Goal: Task Accomplishment & Management: Manage account settings

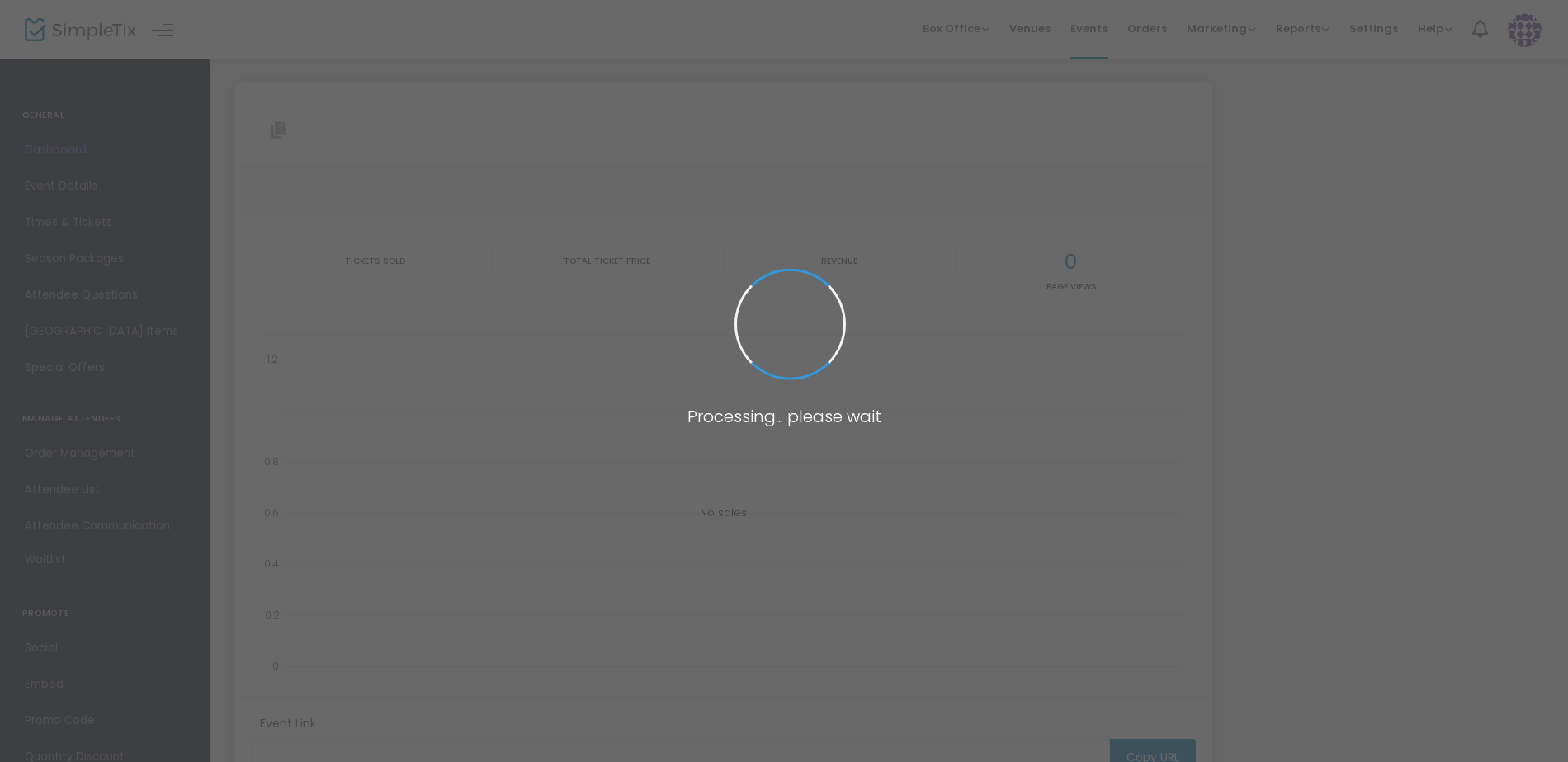
type input "[URL][DOMAIN_NAME]"
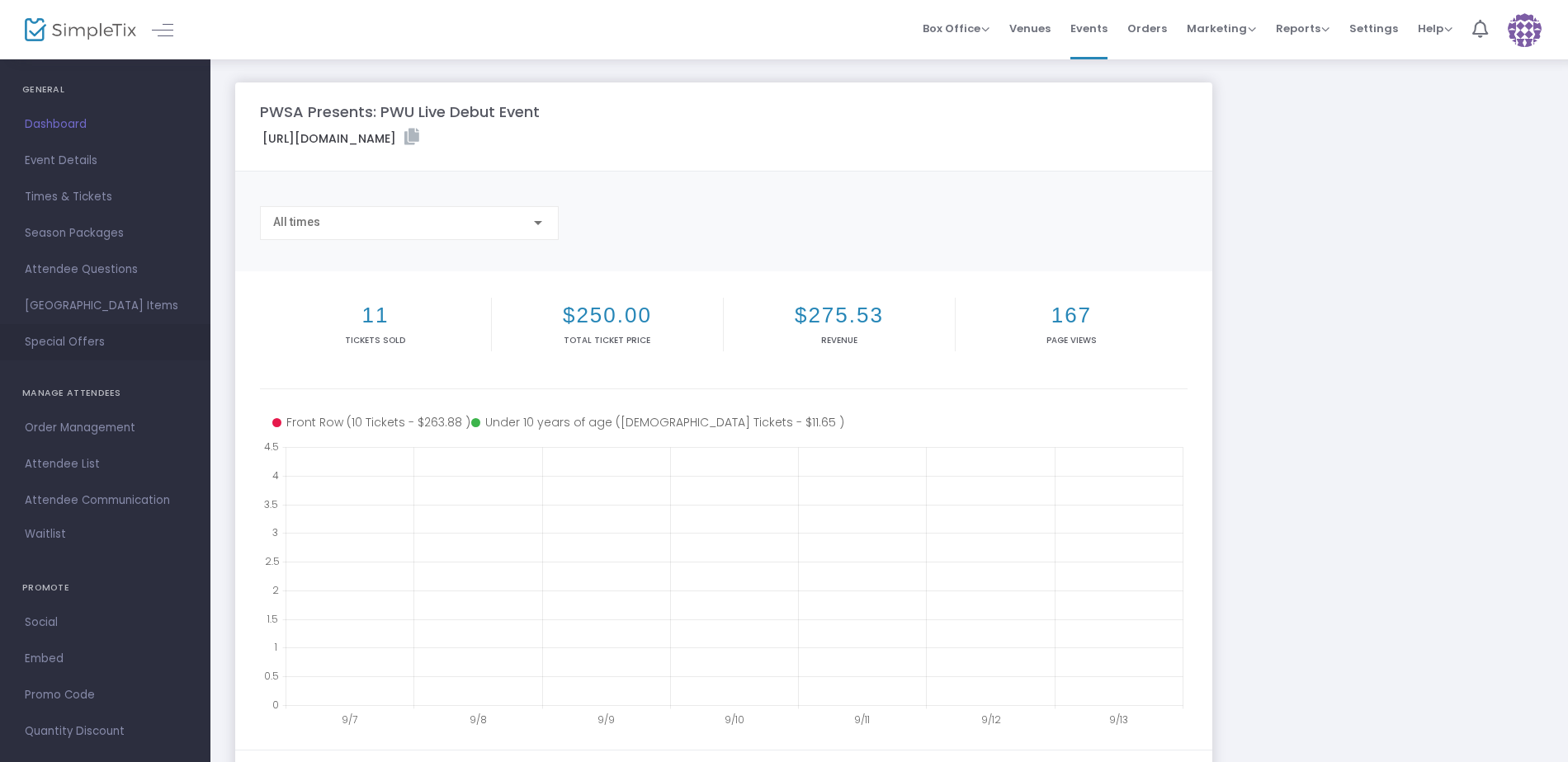
scroll to position [49, 0]
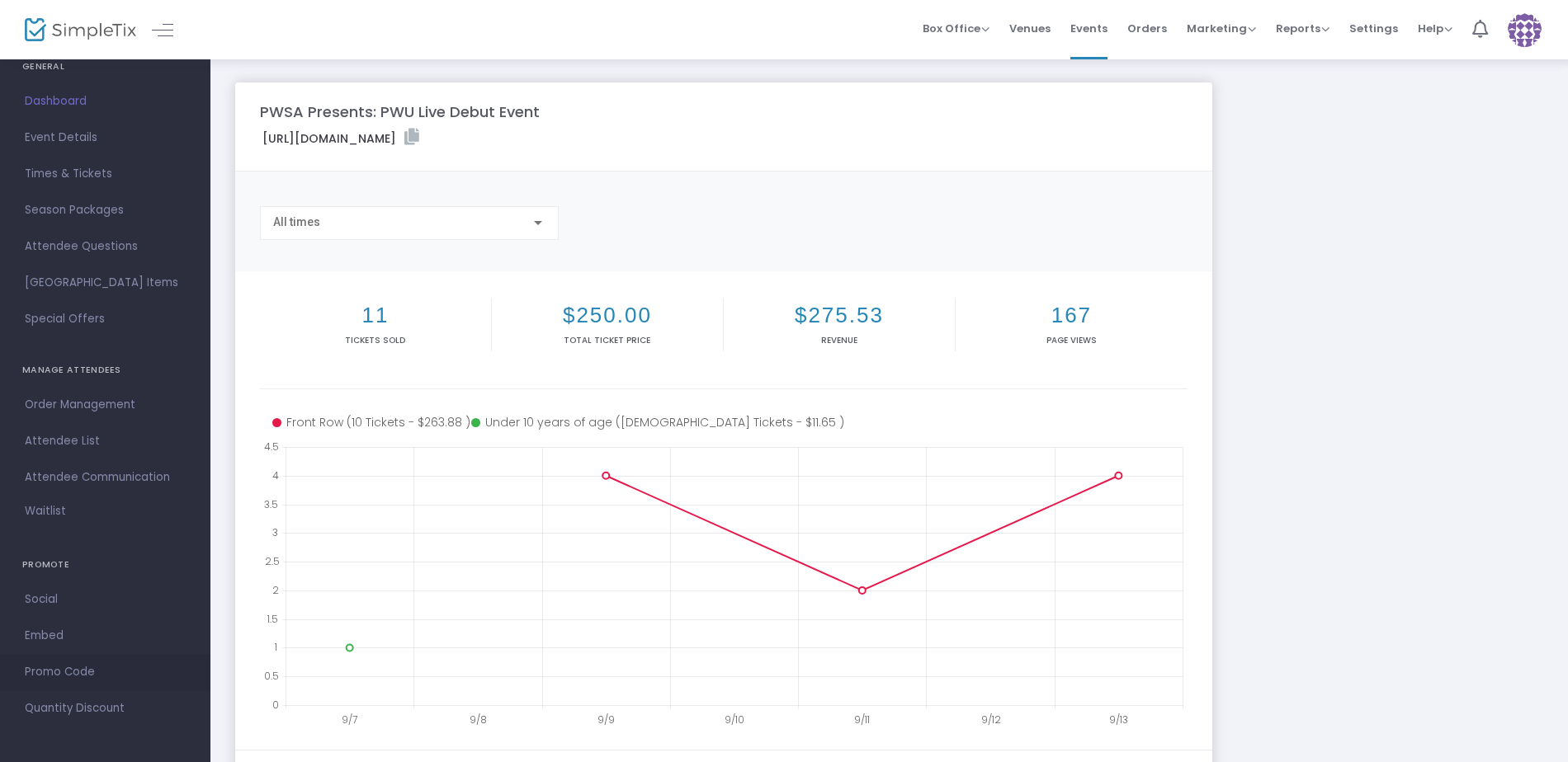
click at [82, 664] on span "Promo Code" at bounding box center [105, 672] width 160 height 21
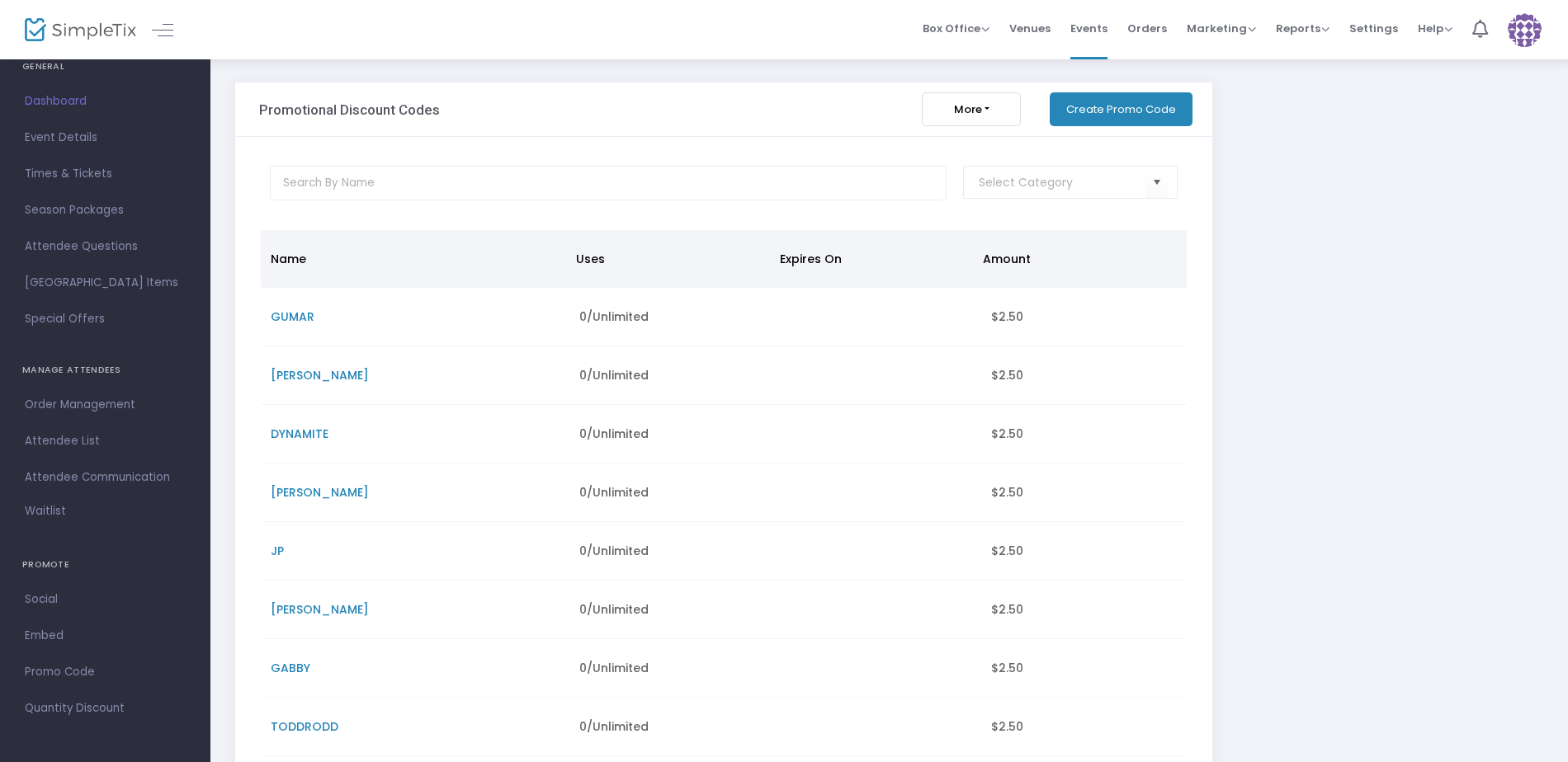
scroll to position [283, 0]
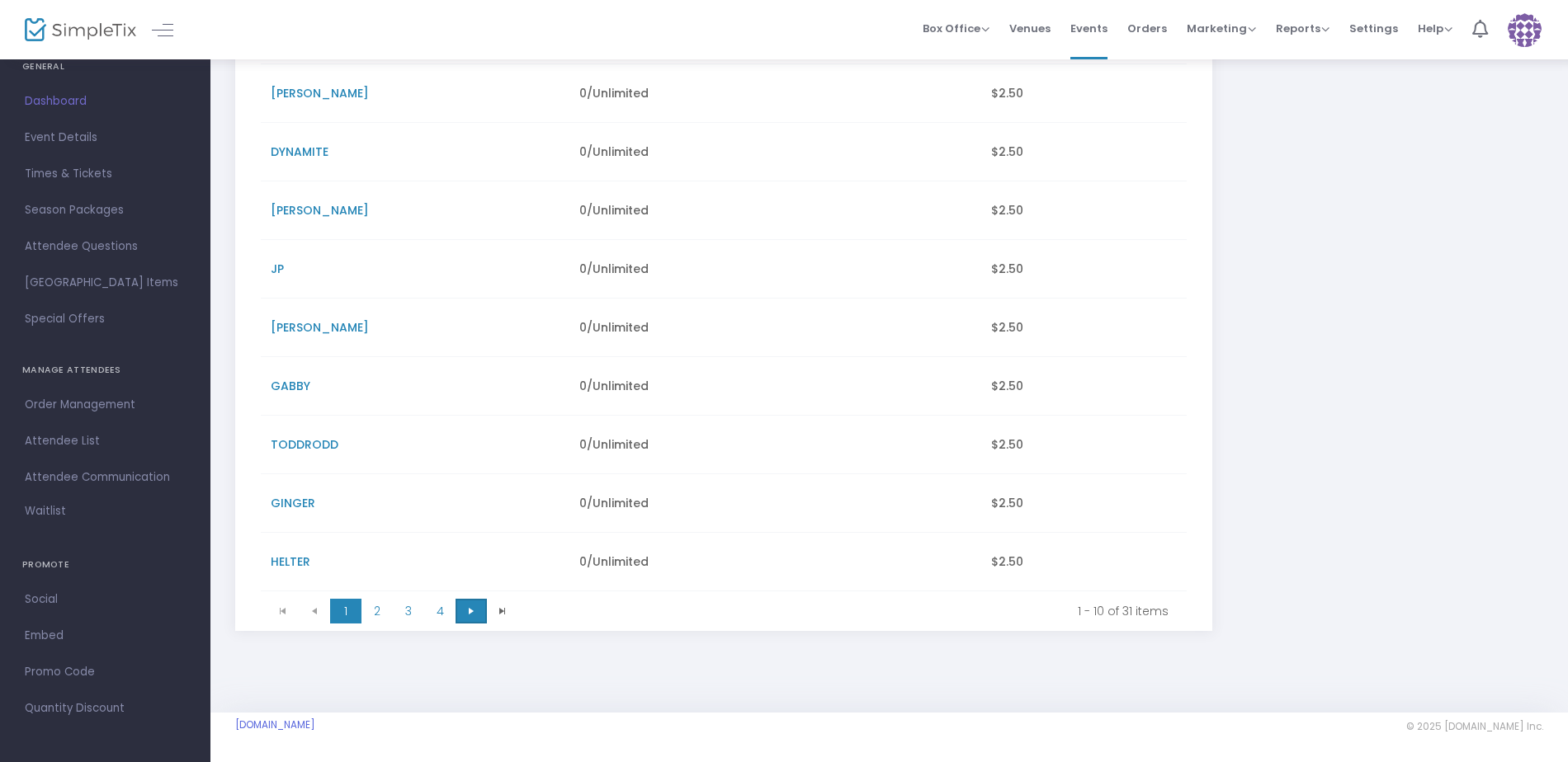
click at [469, 610] on span "Go to the next page" at bounding box center [471, 610] width 13 height 13
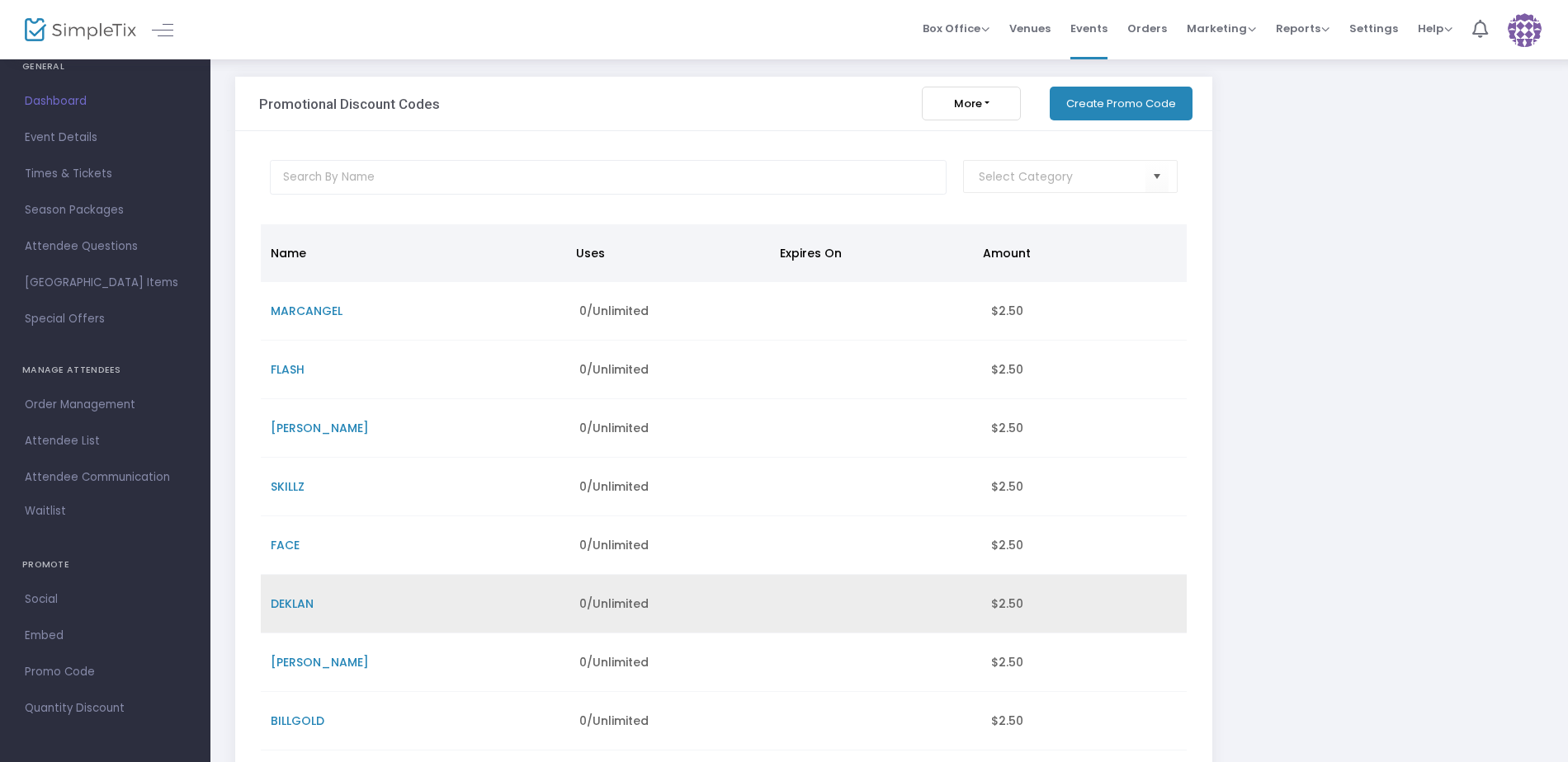
scroll to position [0, 0]
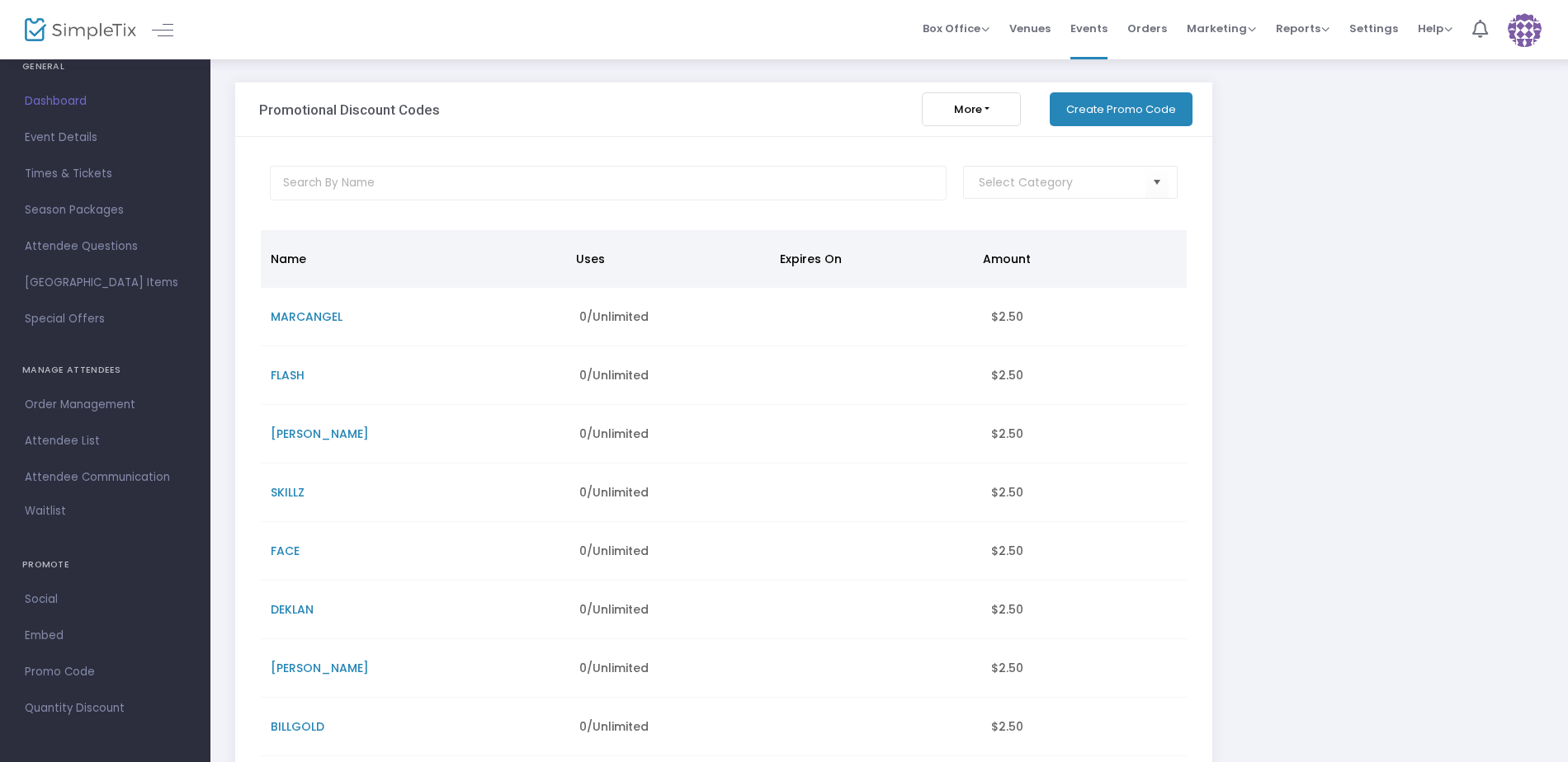
click at [598, 255] on span "Uses" at bounding box center [590, 258] width 29 height 17
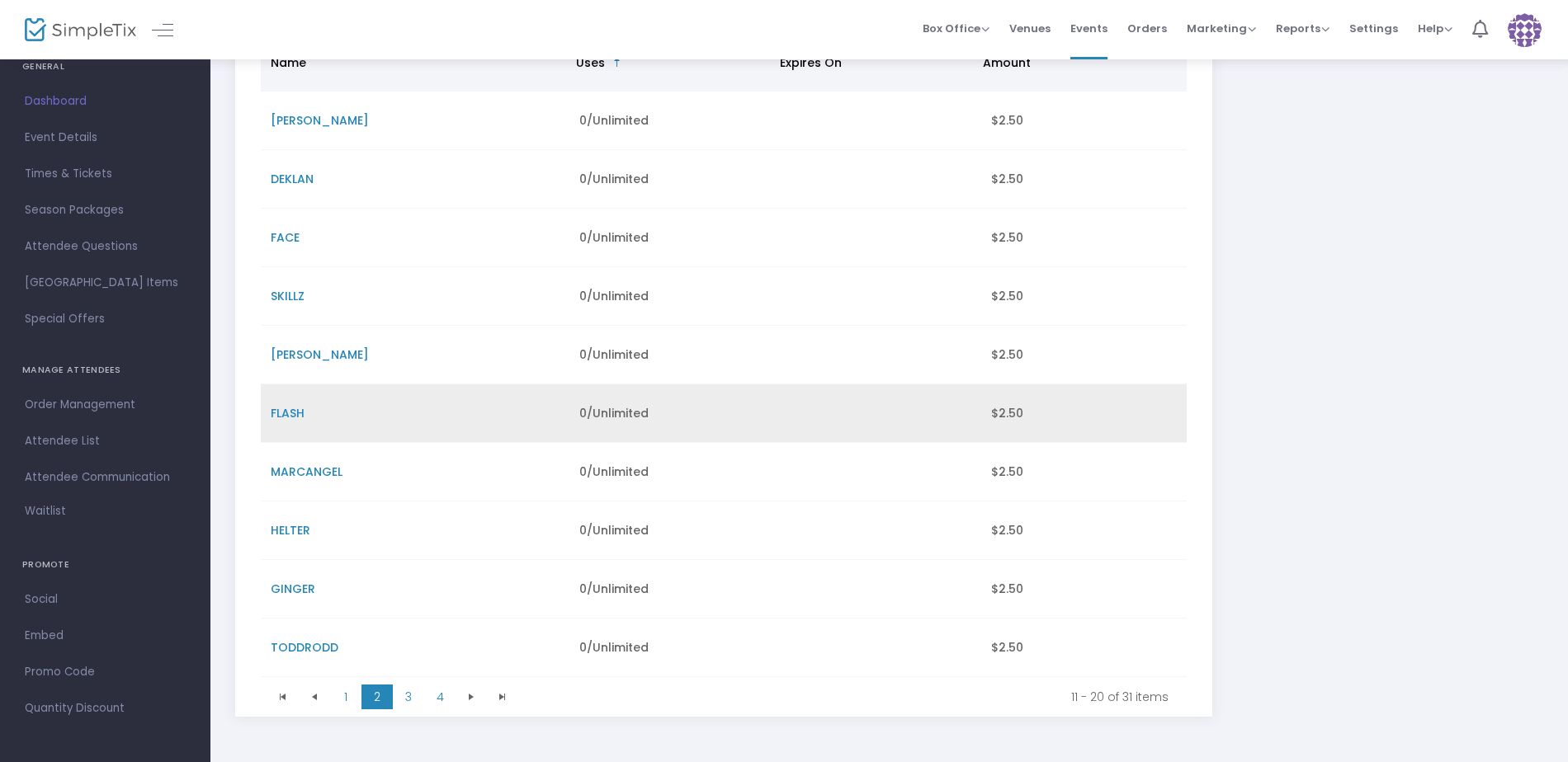
scroll to position [220, 0]
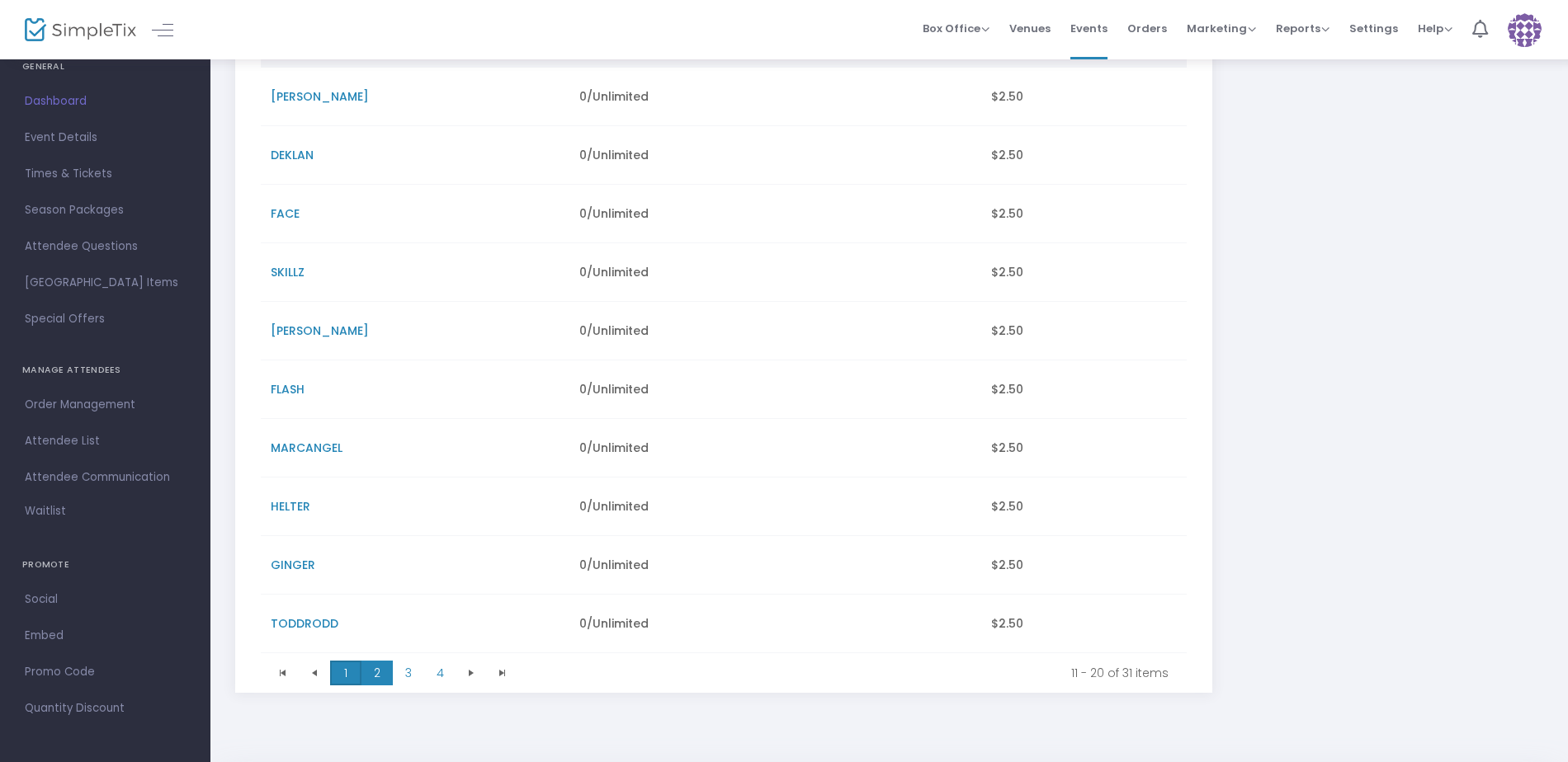
click at [343, 673] on span "1" at bounding box center [345, 673] width 31 height 25
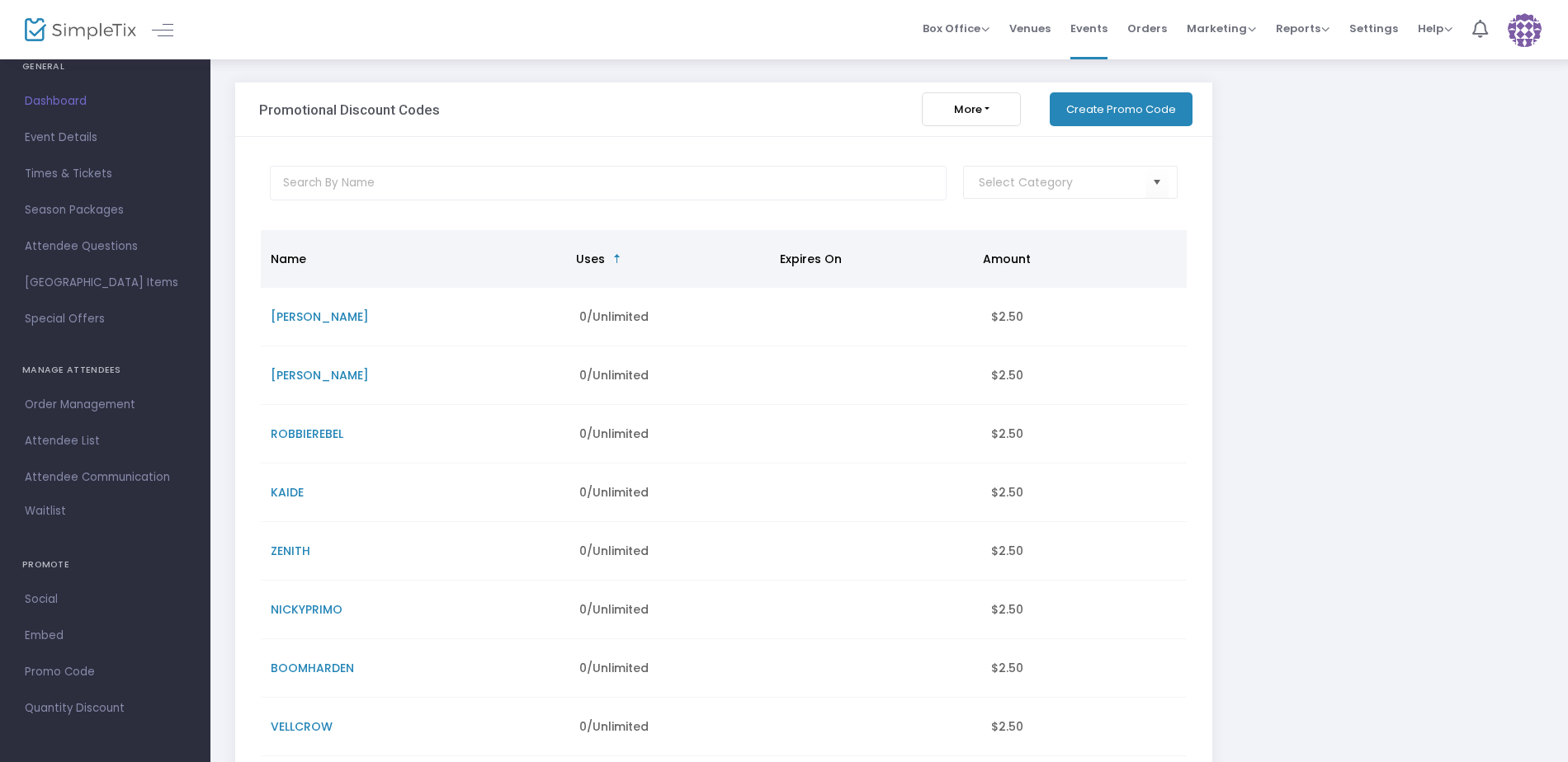
click at [594, 254] on span "Uses" at bounding box center [590, 258] width 29 height 17
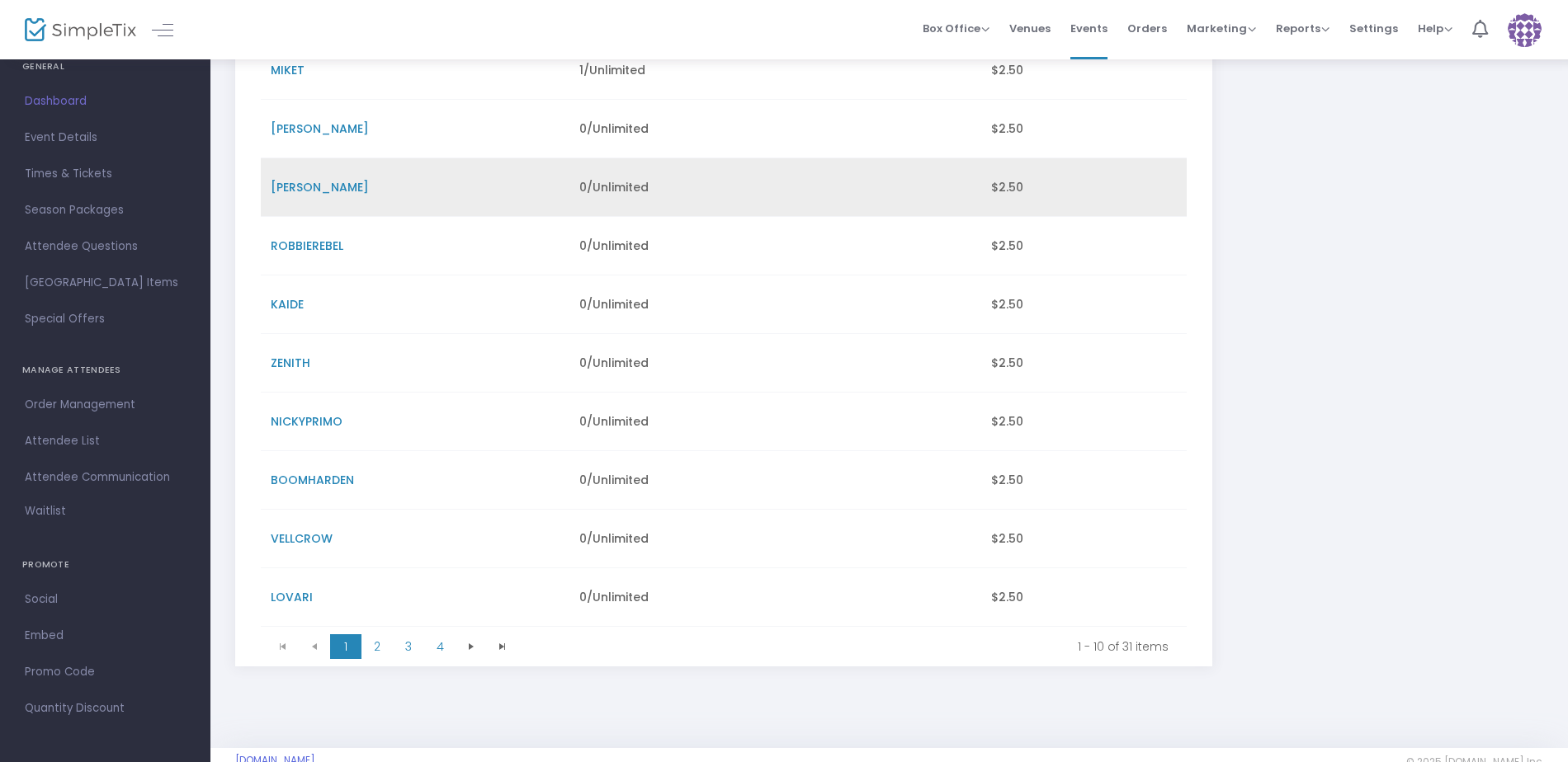
scroll to position [283, 0]
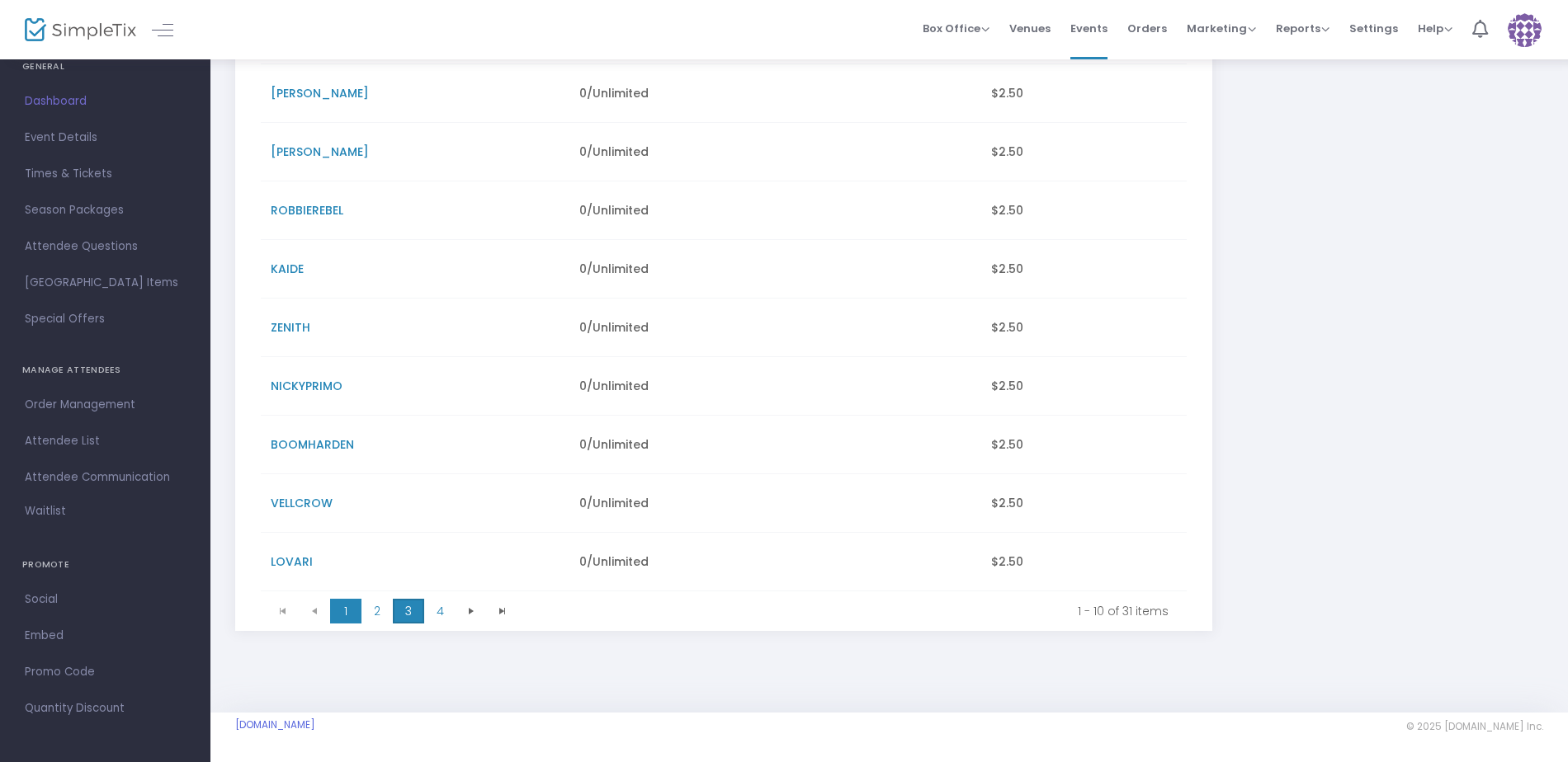
click at [406, 615] on span "3" at bounding box center [408, 611] width 31 height 25
click at [447, 609] on span "4" at bounding box center [439, 611] width 31 height 25
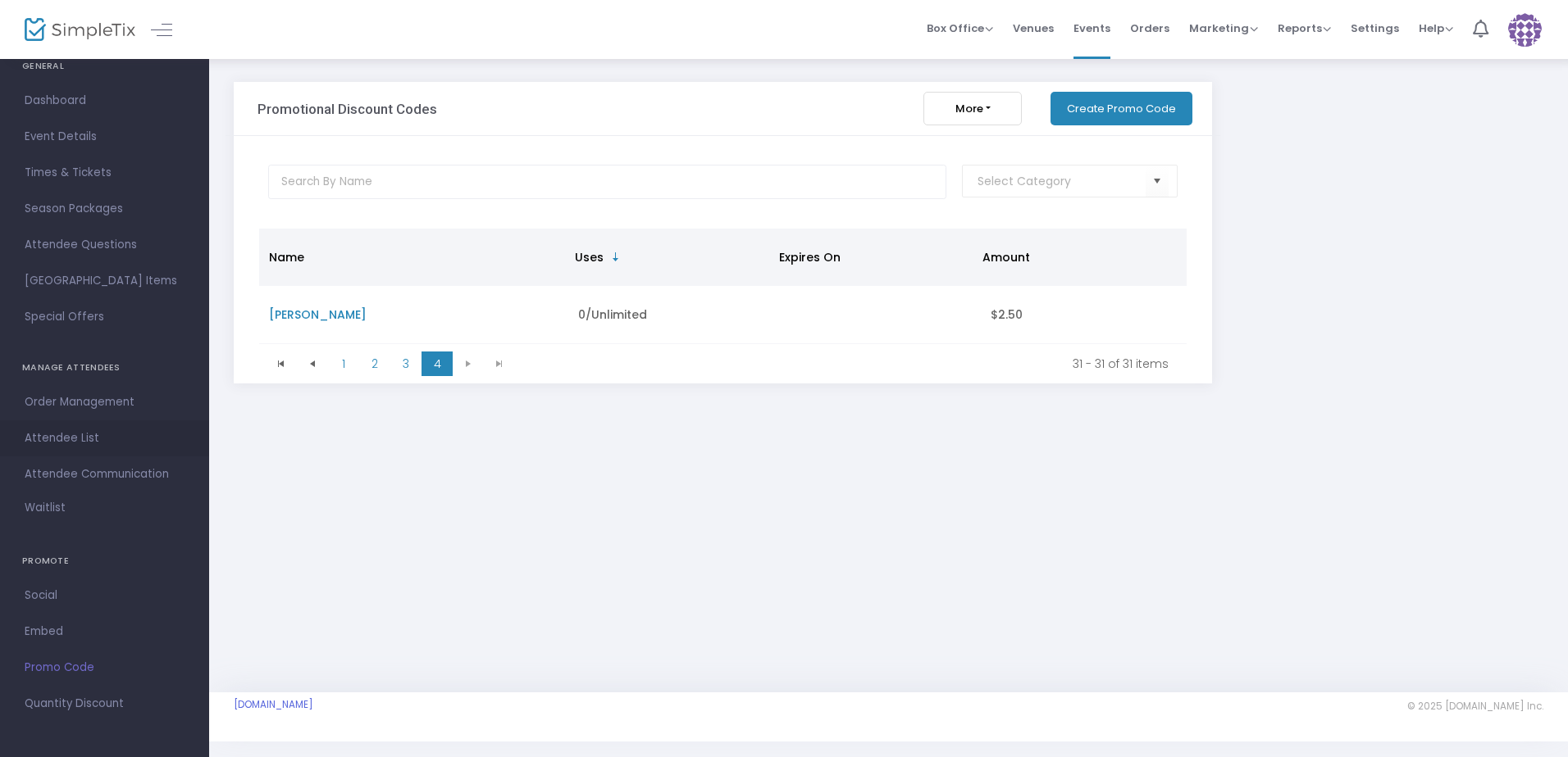
click at [64, 440] on span "Attendee List" at bounding box center [105, 438] width 159 height 21
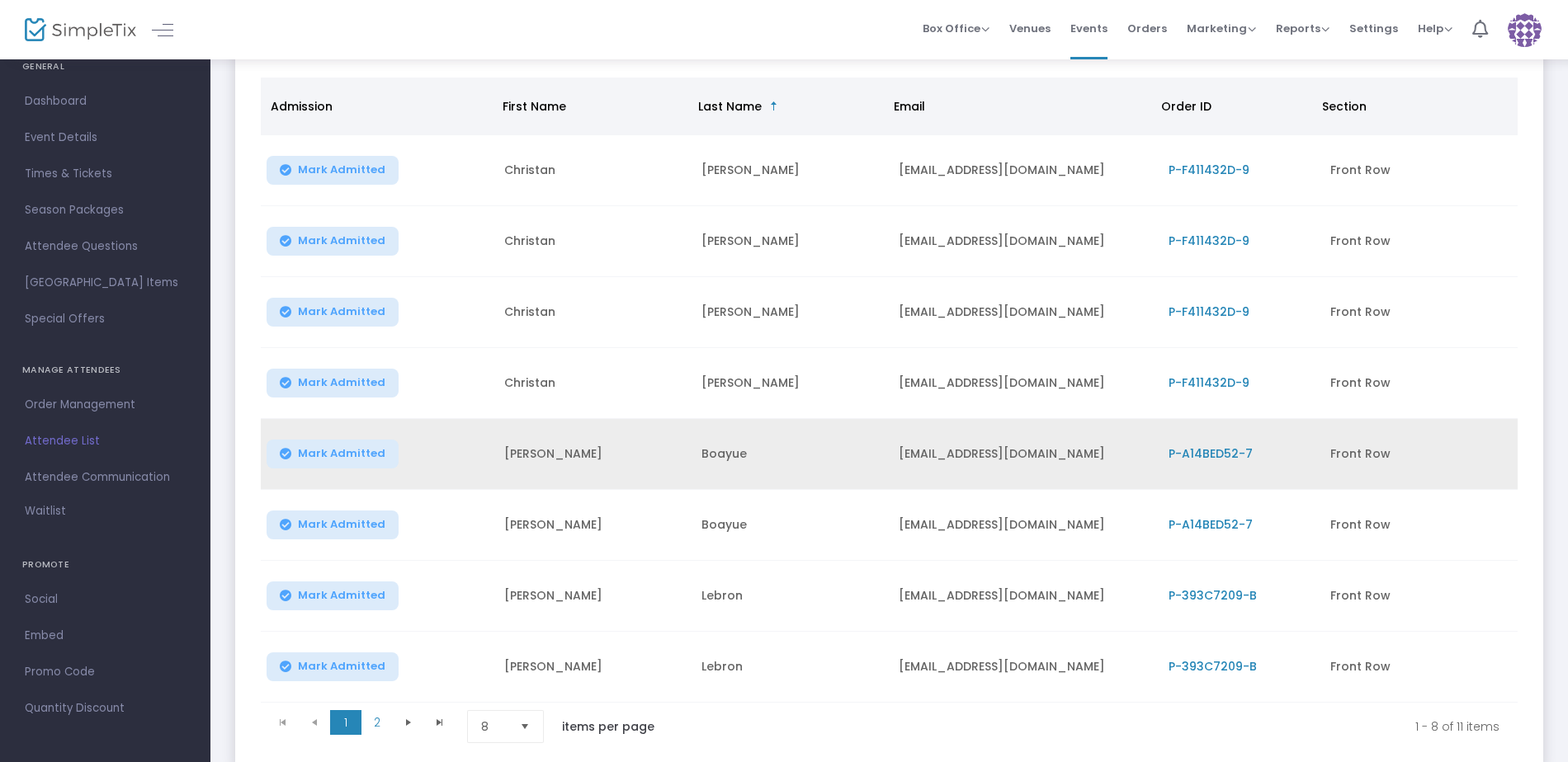
scroll to position [220, 0]
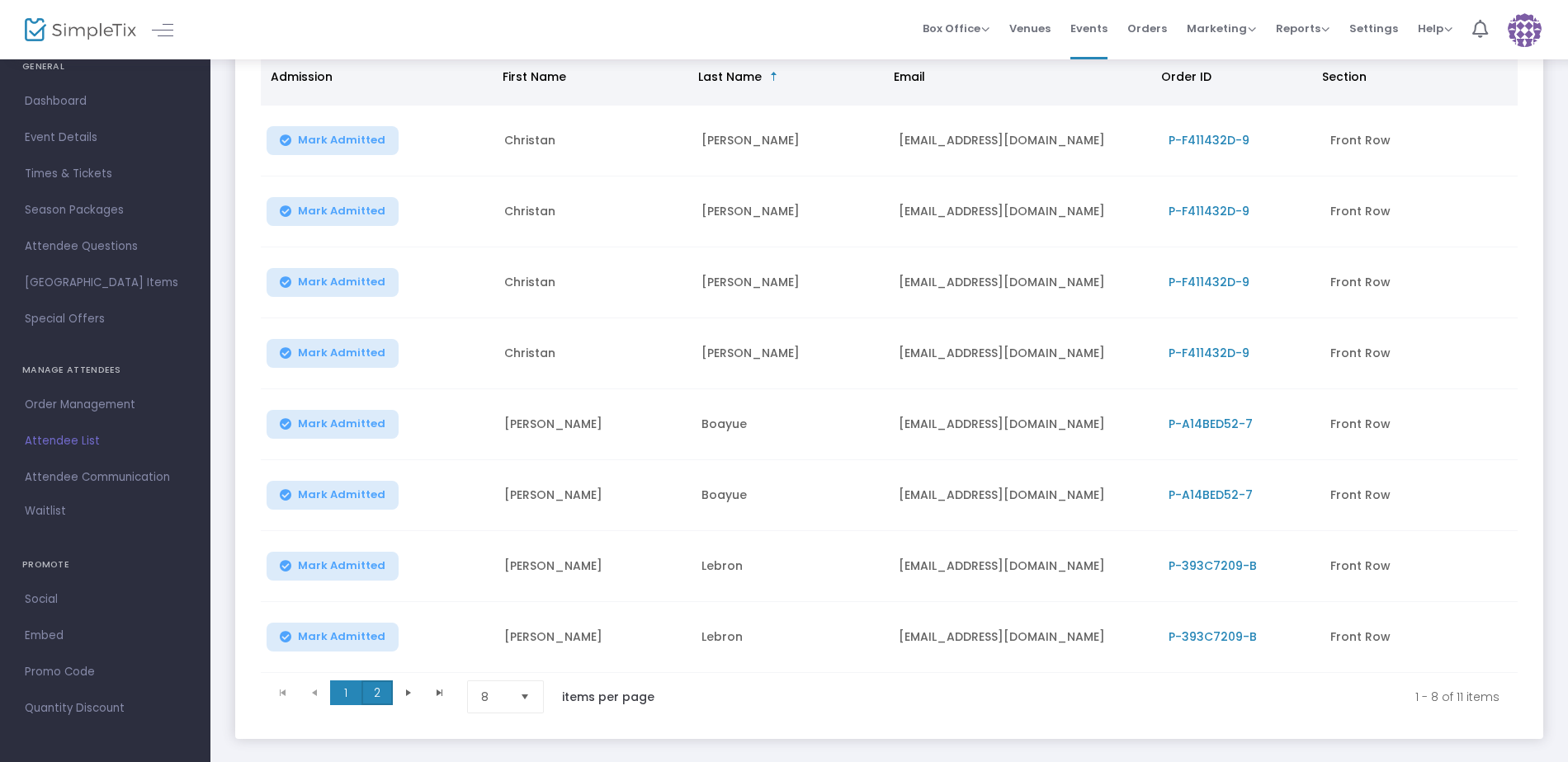
click at [383, 696] on span "2" at bounding box center [376, 693] width 31 height 25
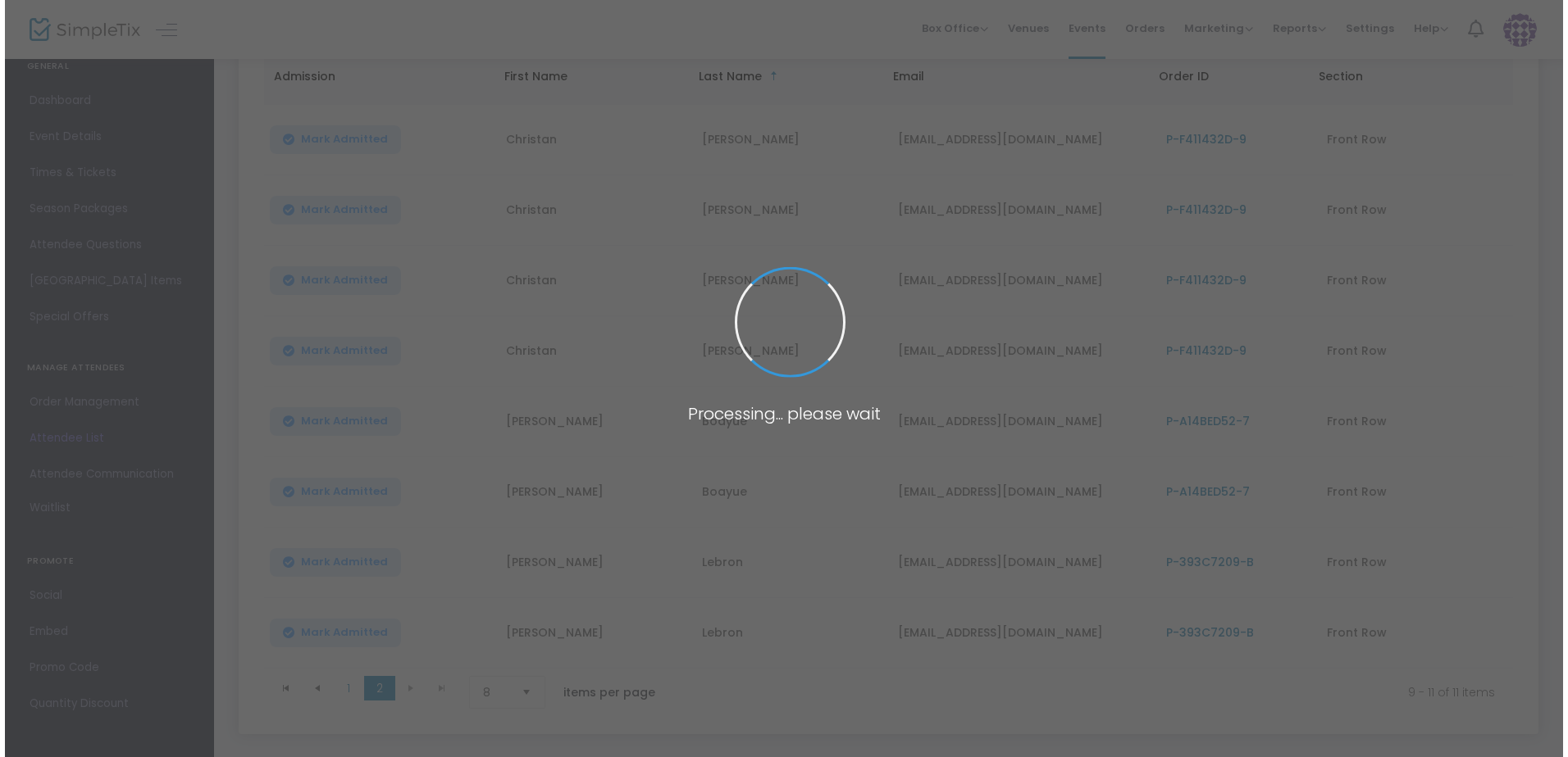
scroll to position [0, 0]
